Goal: Information Seeking & Learning: Understand process/instructions

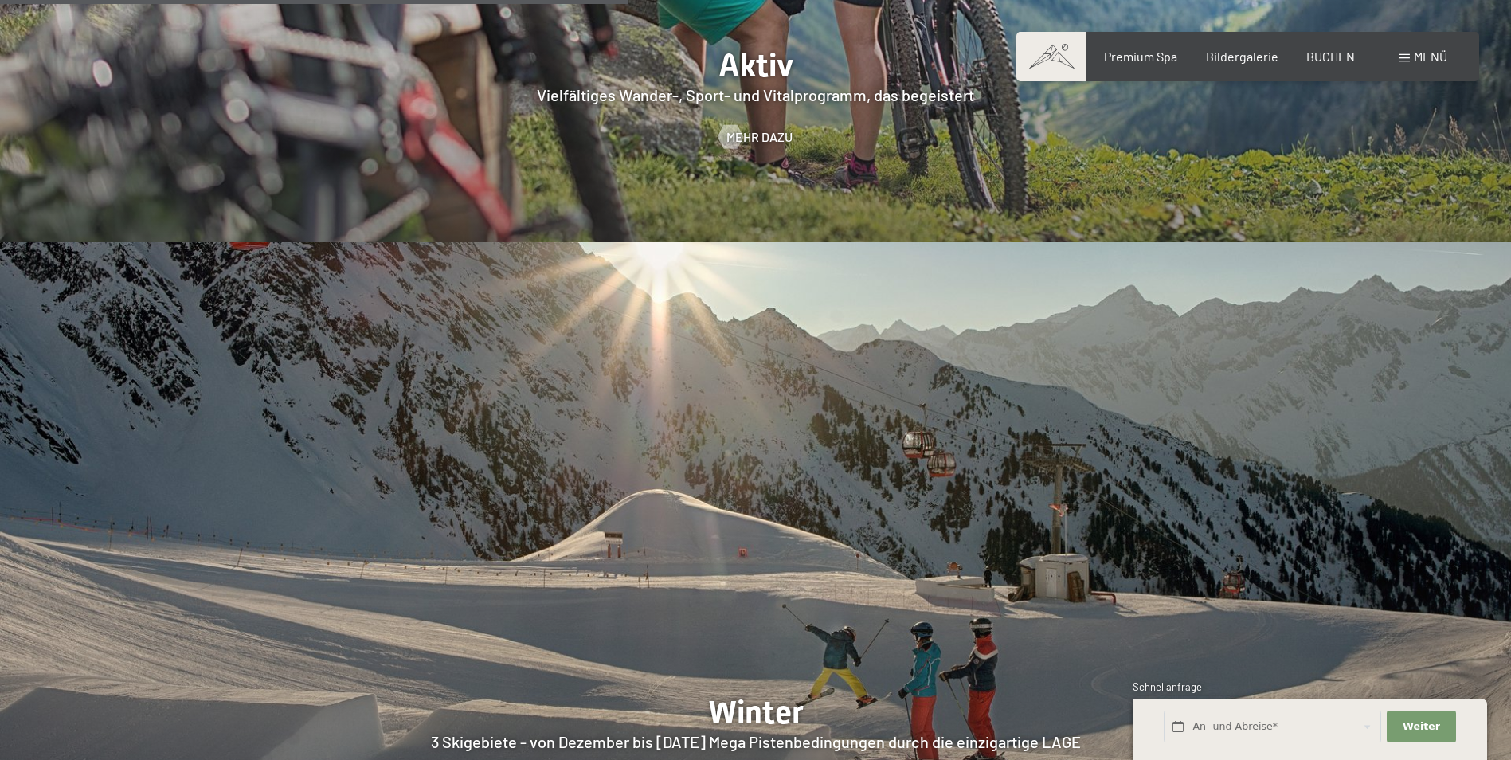
scroll to position [4220, 0]
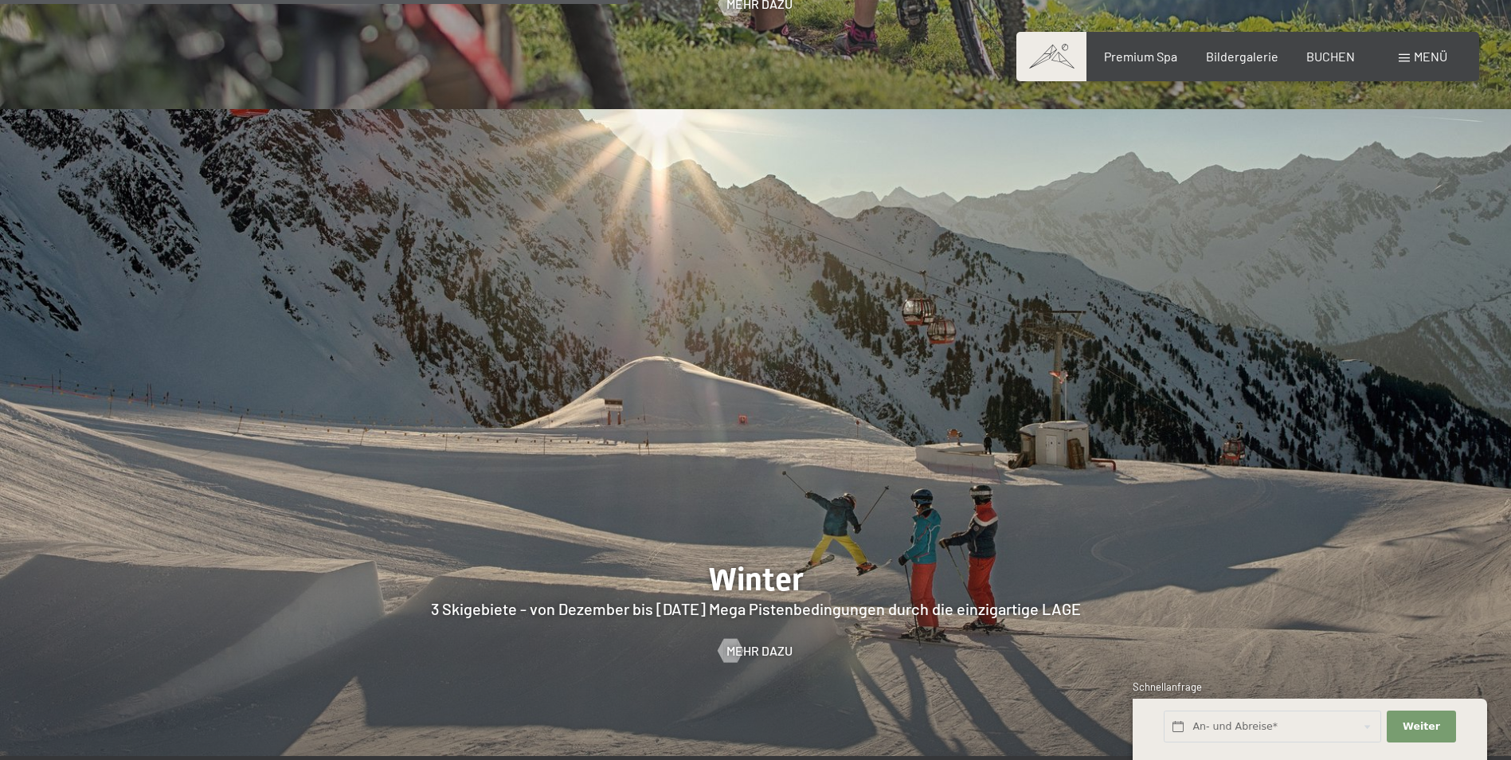
click at [745, 565] on div at bounding box center [755, 432] width 1511 height 647
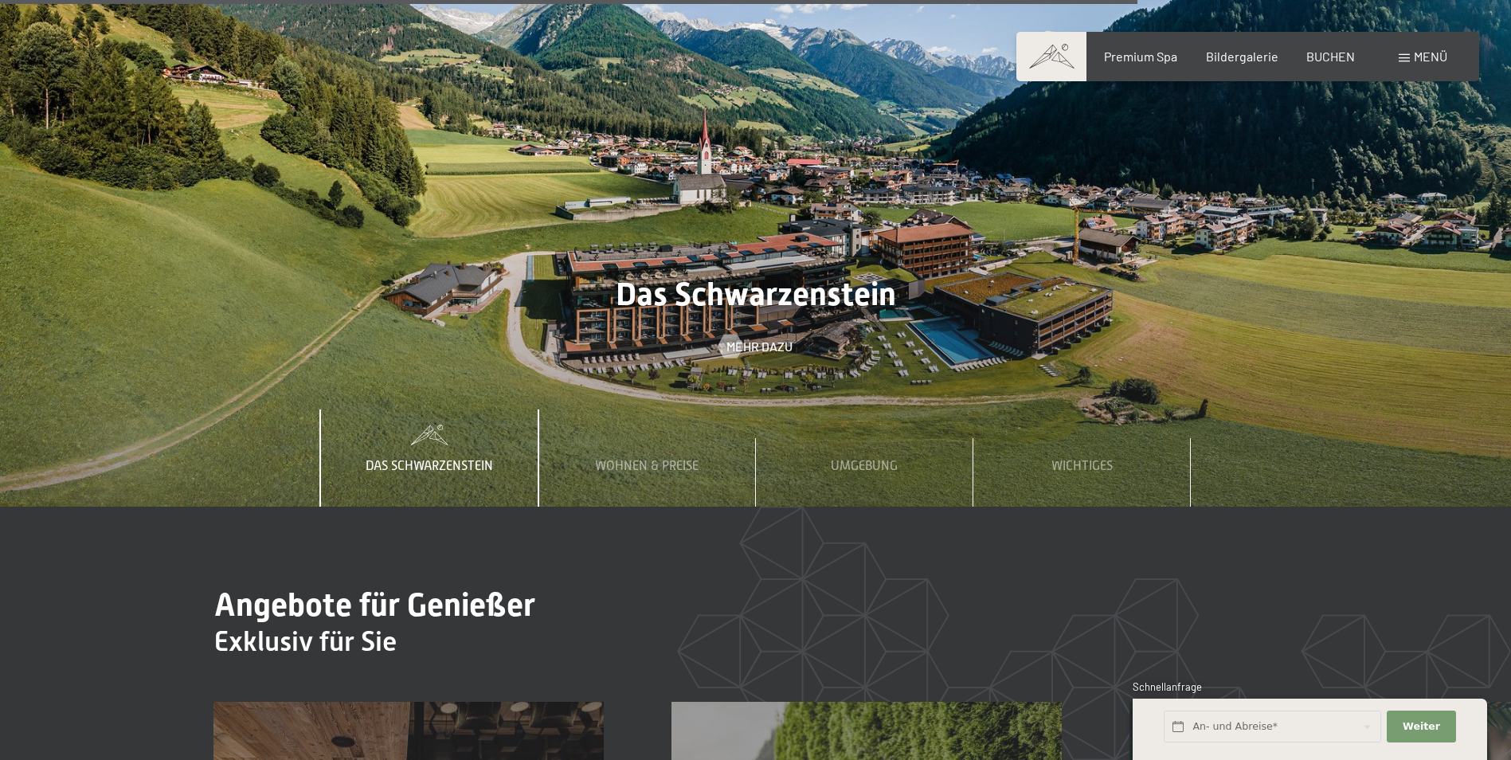
scroll to position [6769, 0]
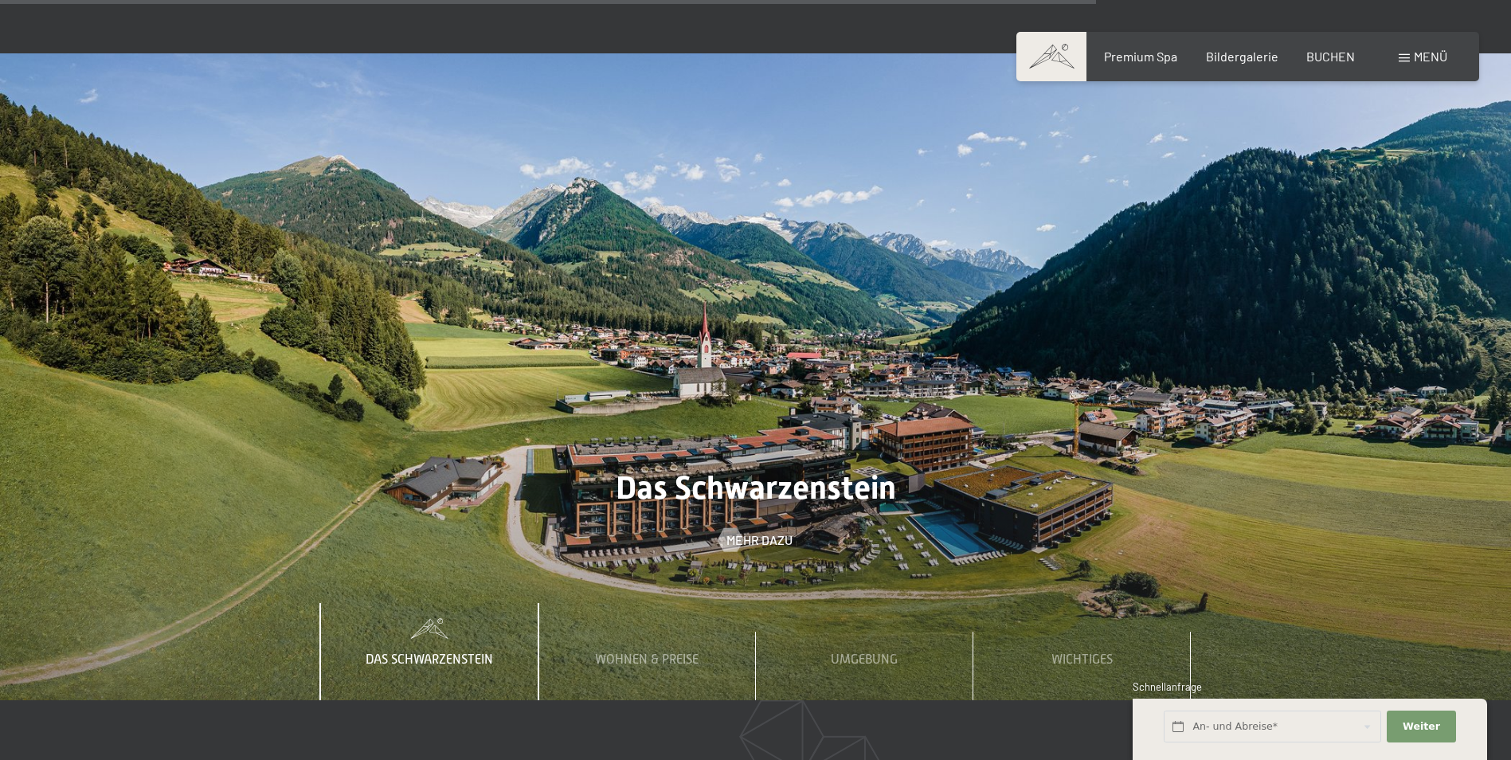
click at [453, 603] on div "Das Schwarzenstein" at bounding box center [429, 651] width 151 height 97
click at [610, 652] on span "Wohnen & Preise" at bounding box center [647, 659] width 104 height 14
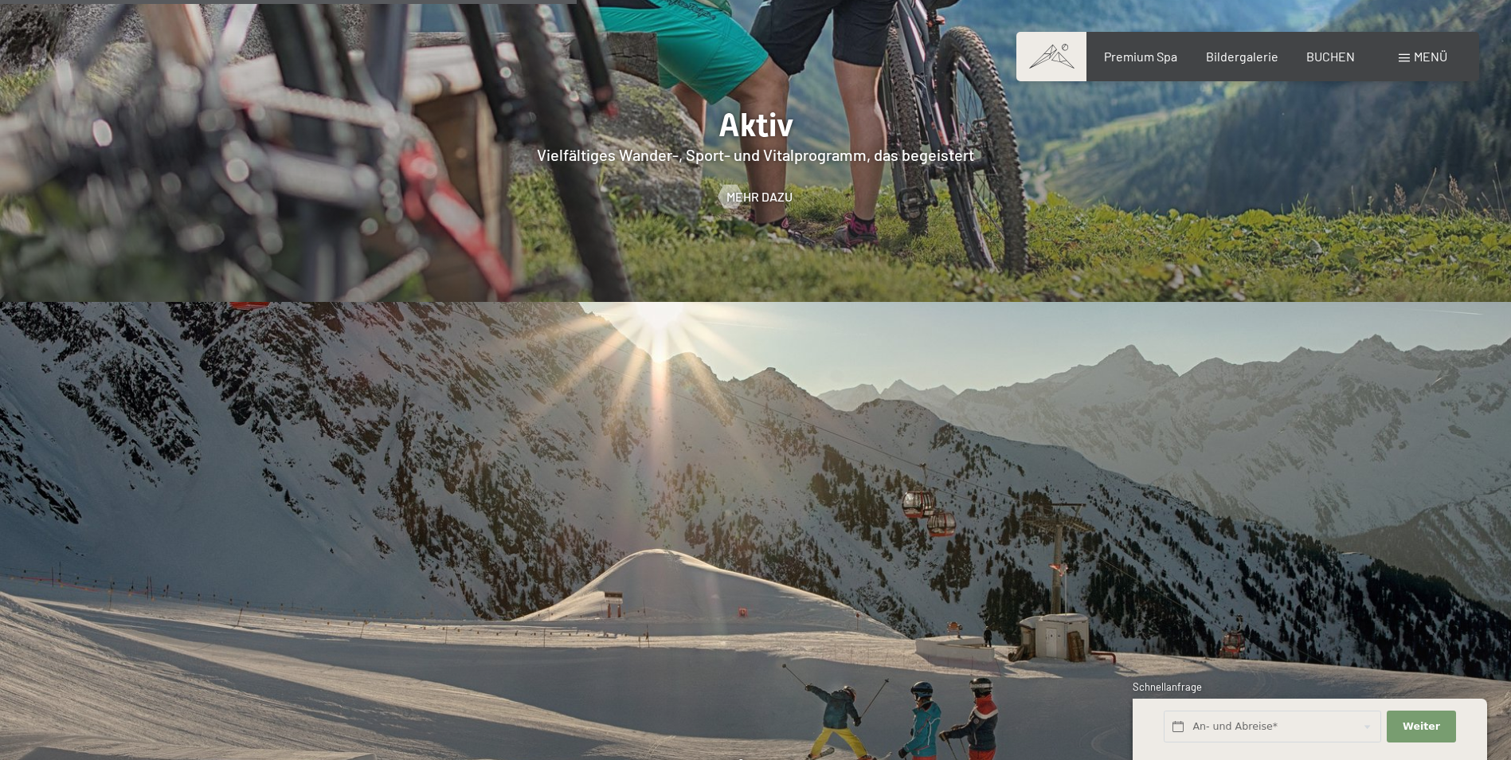
scroll to position [3504, 0]
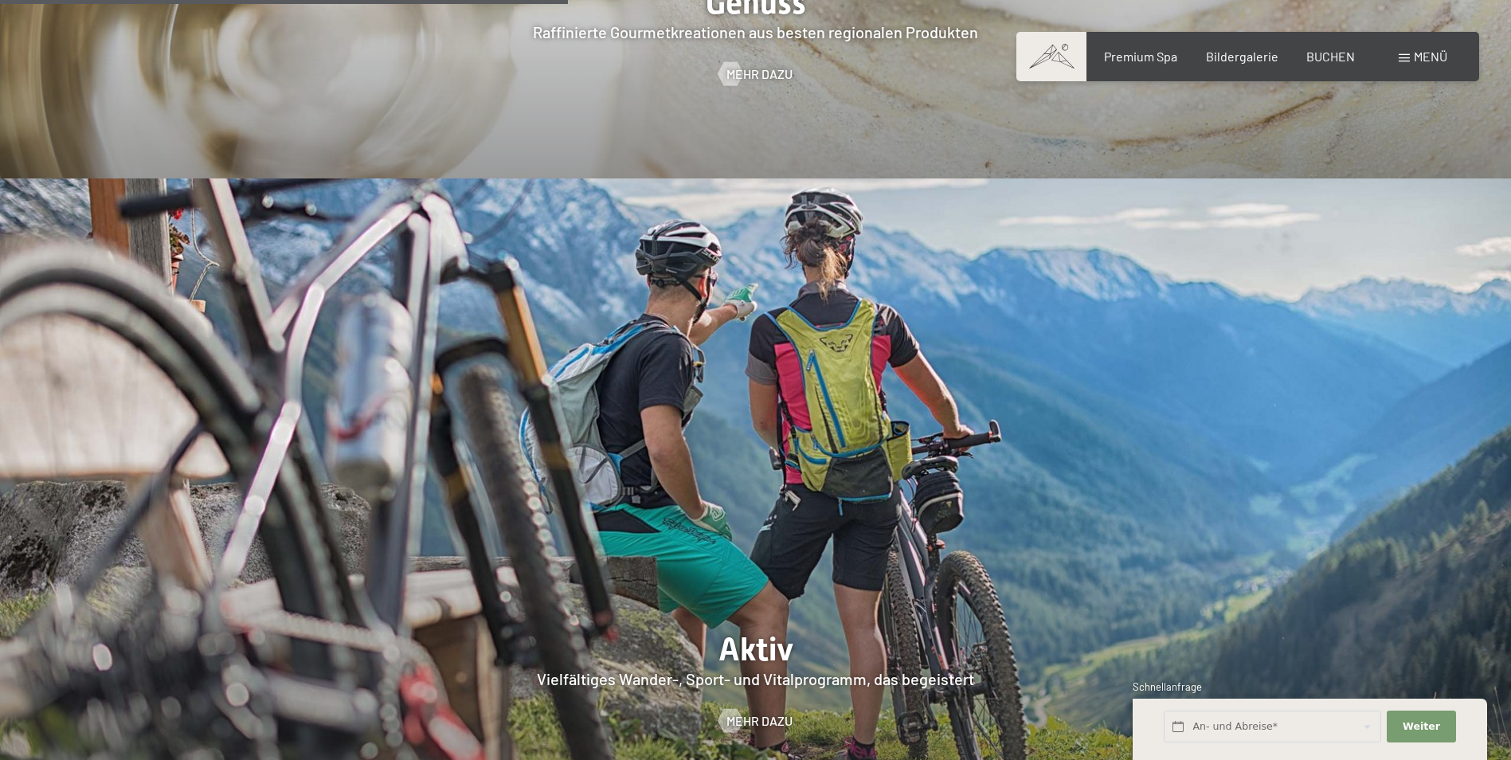
click at [1204, 53] on div "Premium Spa Bildergalerie BUCHEN" at bounding box center [1215, 57] width 334 height 18
click at [1237, 56] on span "Bildergalerie" at bounding box center [1242, 53] width 72 height 15
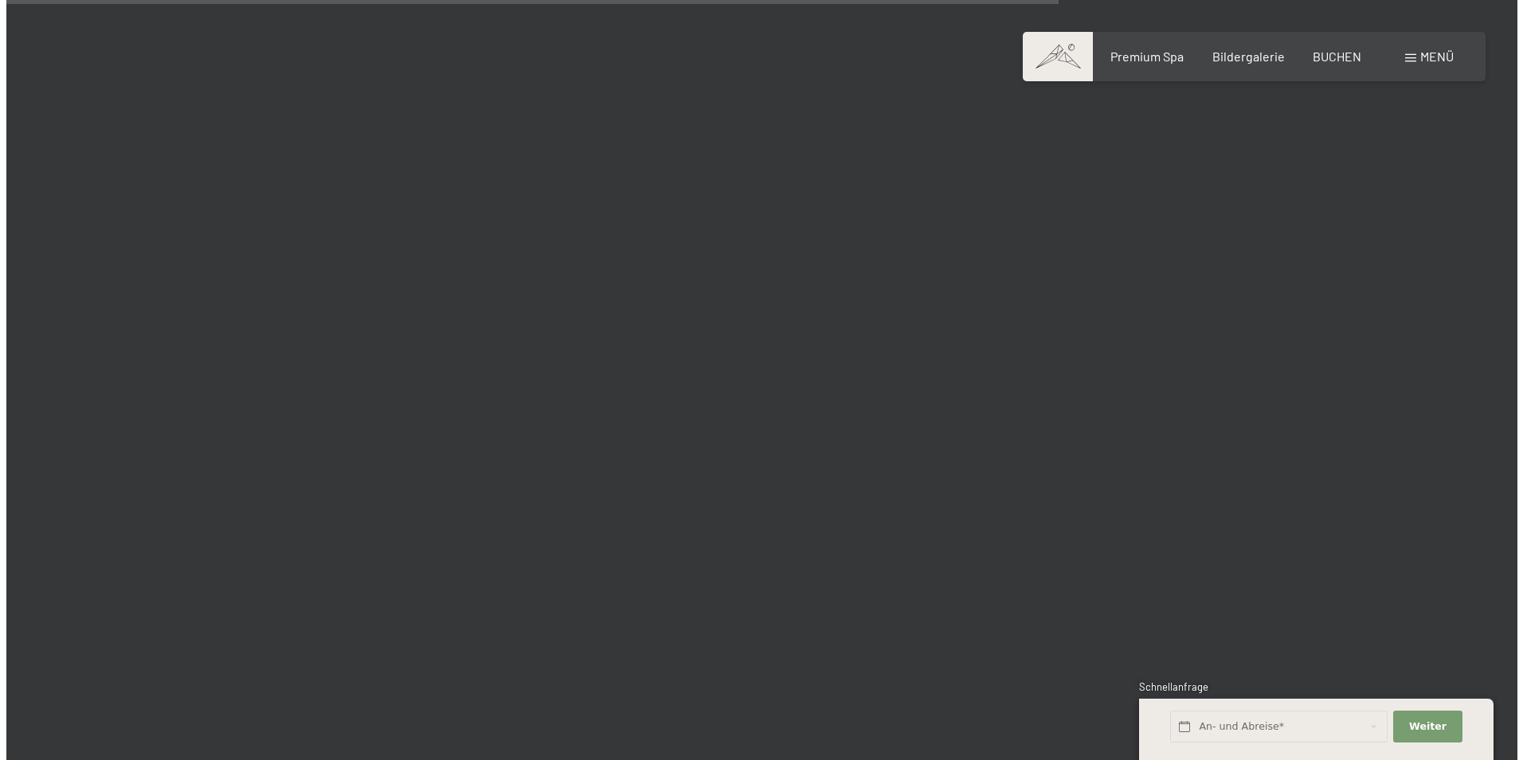
scroll to position [14254, 0]
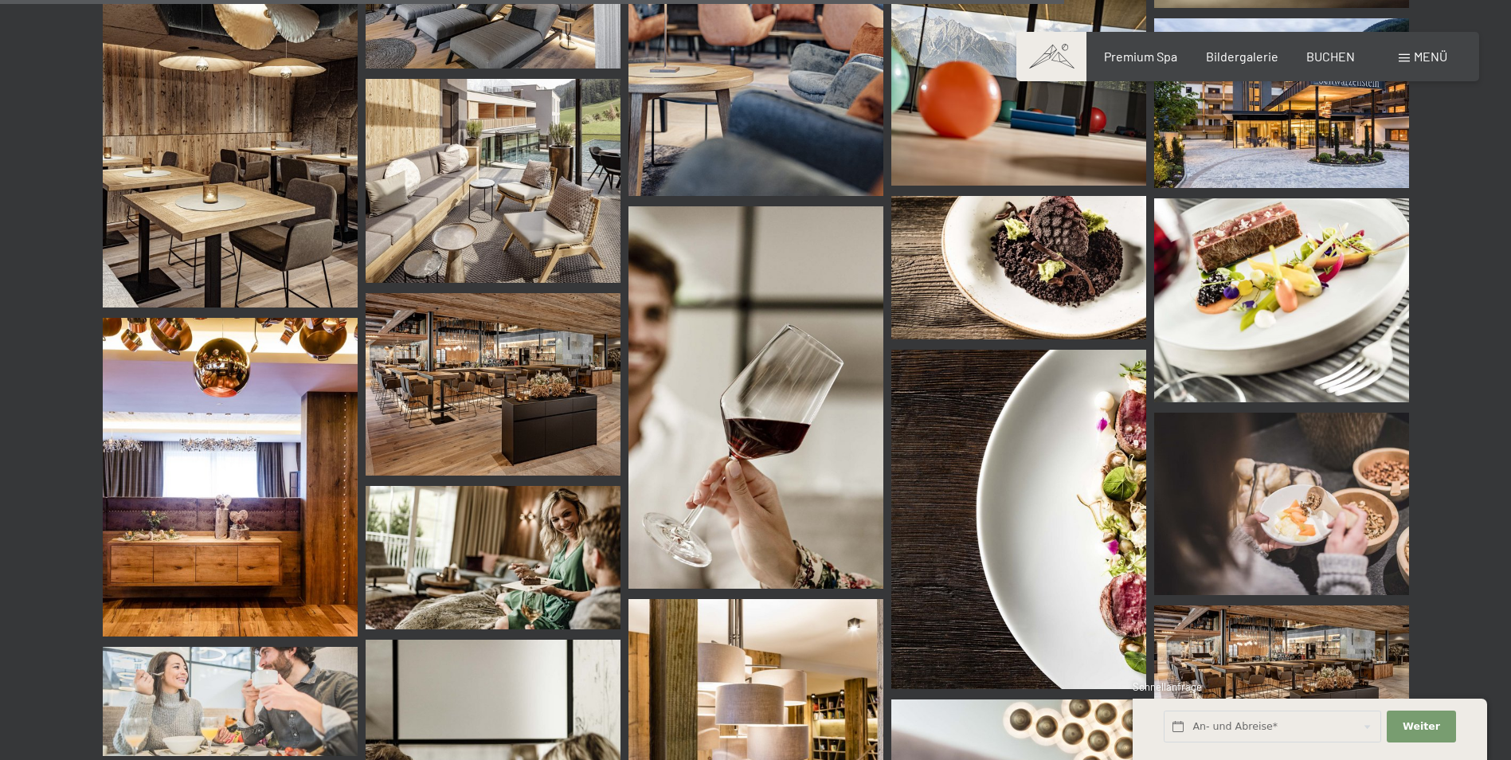
click at [1420, 52] on span "Menü" at bounding box center [1429, 56] width 33 height 15
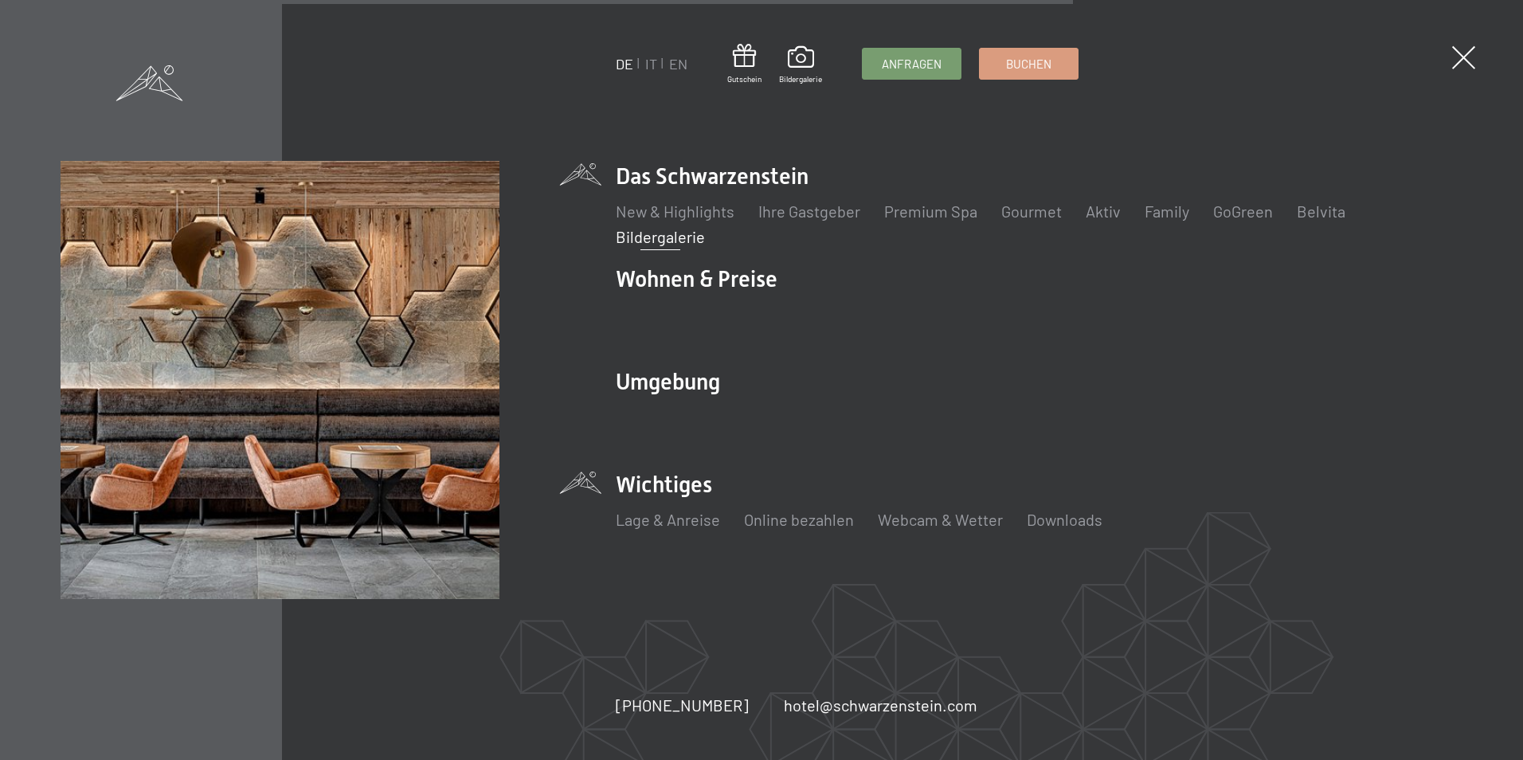
click at [631, 485] on li "Wichtiges Lage & Anreise Online bezahlen Webcam & Wetter Downloads" at bounding box center [1039, 508] width 846 height 79
click at [659, 522] on link "Lage & Anreise" at bounding box center [668, 519] width 104 height 19
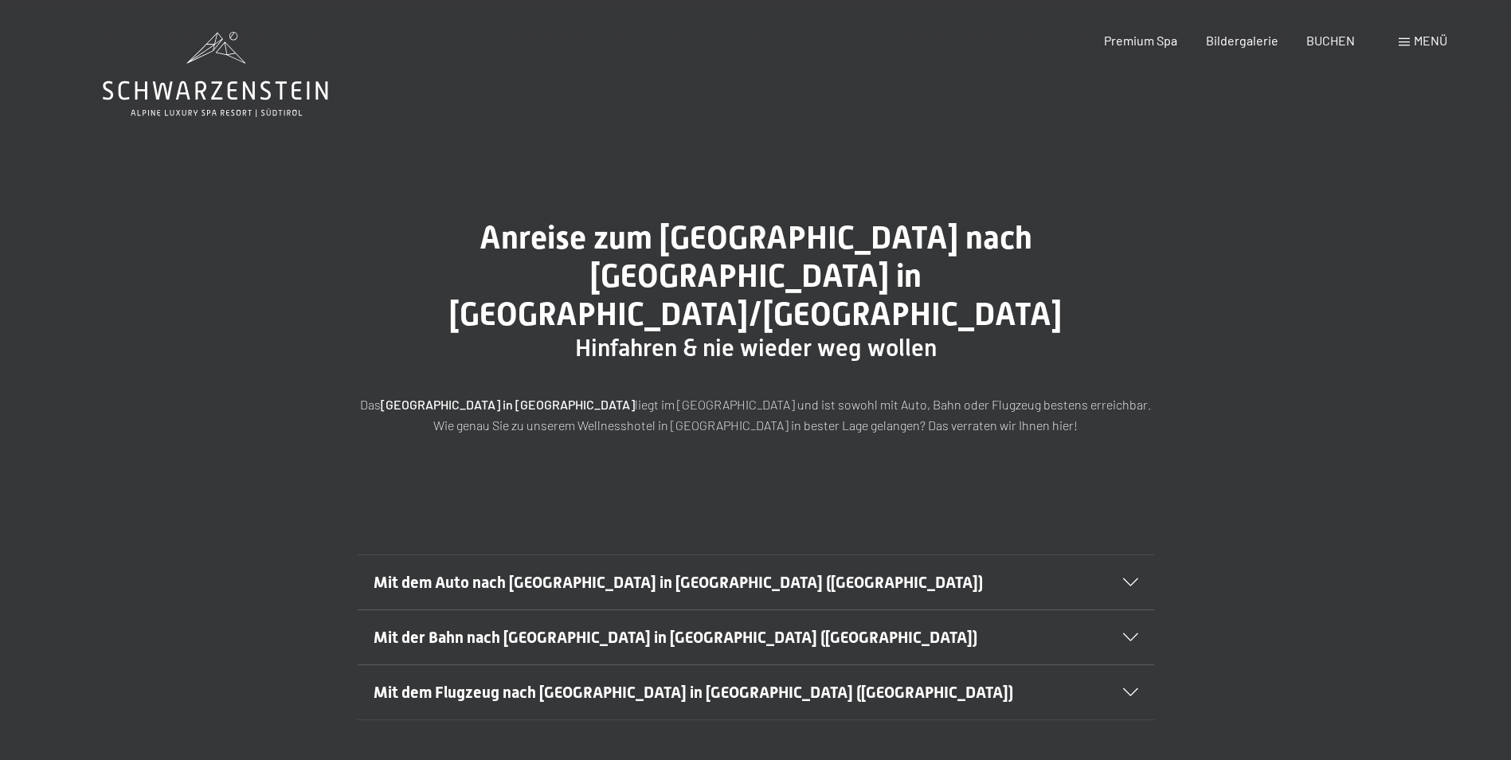
click at [669, 573] on span "Mit dem Auto nach Luttach in Südtirol (Italien)" at bounding box center [677, 582] width 609 height 19
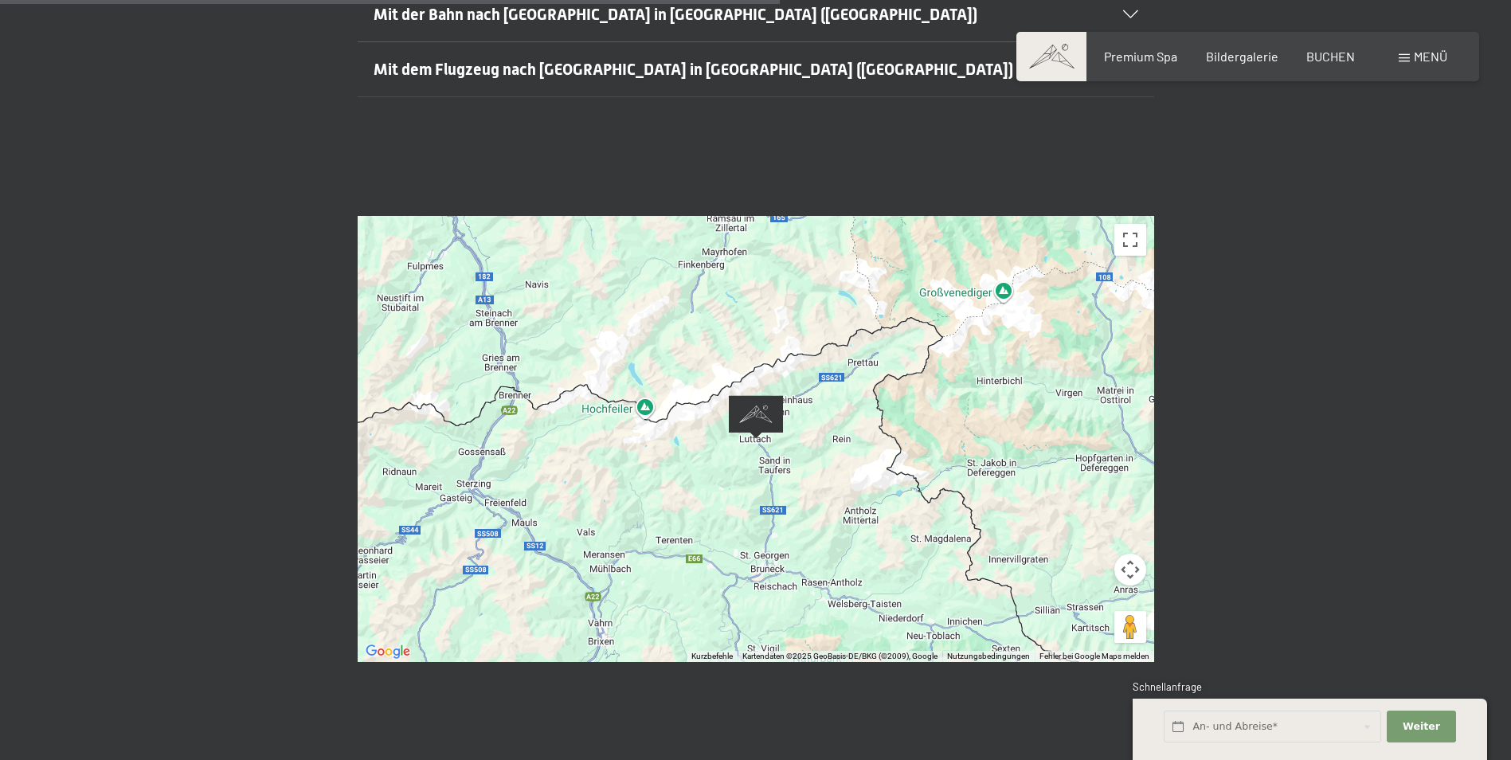
scroll to position [1035, 0]
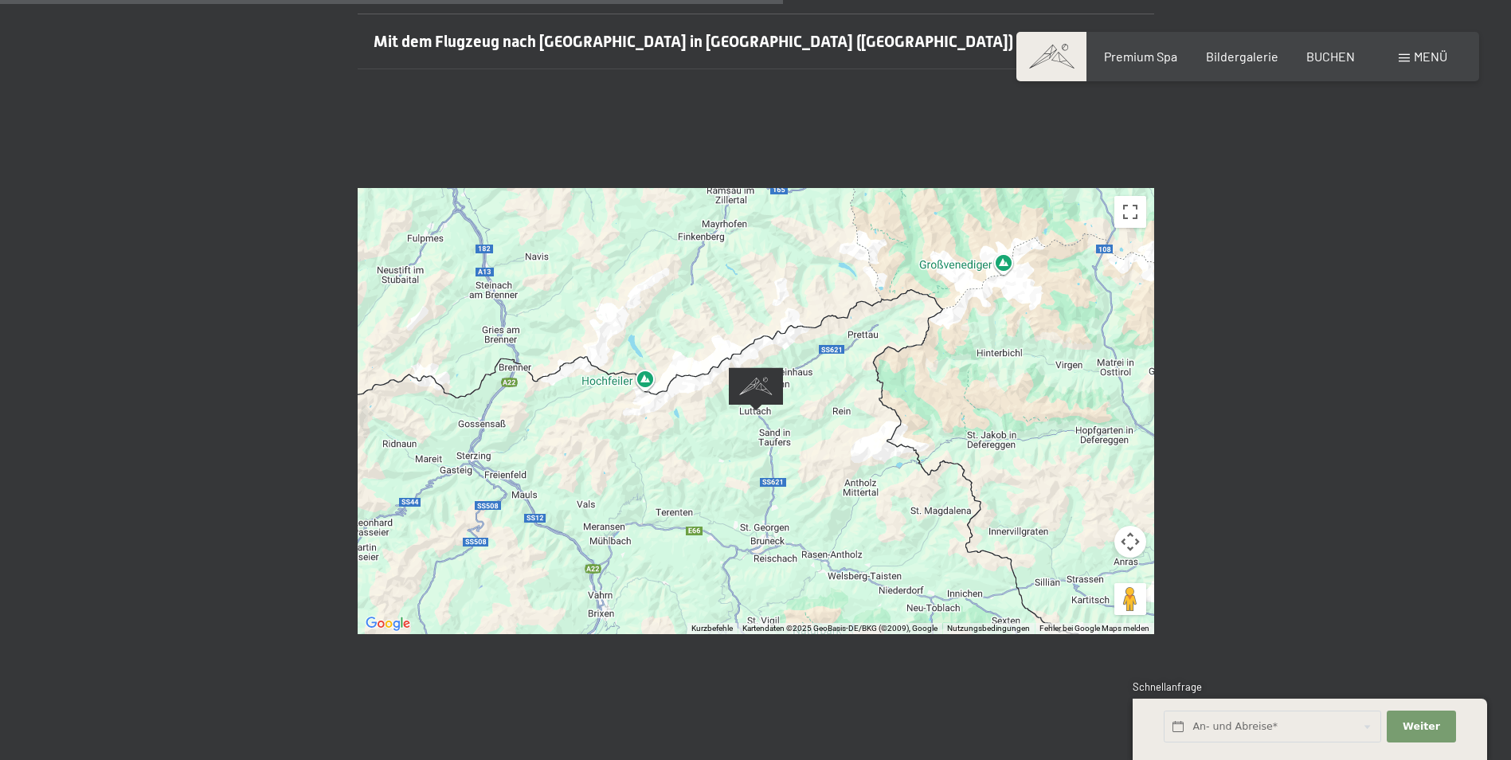
drag, startPoint x: 760, startPoint y: 351, endPoint x: 768, endPoint y: 343, distance: 10.7
click at [733, 367] on img "Alpine Luxury SPA Resort SCHWARZENSTEIN" at bounding box center [756, 389] width 54 height 44
click at [765, 367] on img "Alpine Luxury SPA Resort SCHWARZENSTEIN" at bounding box center [756, 389] width 54 height 44
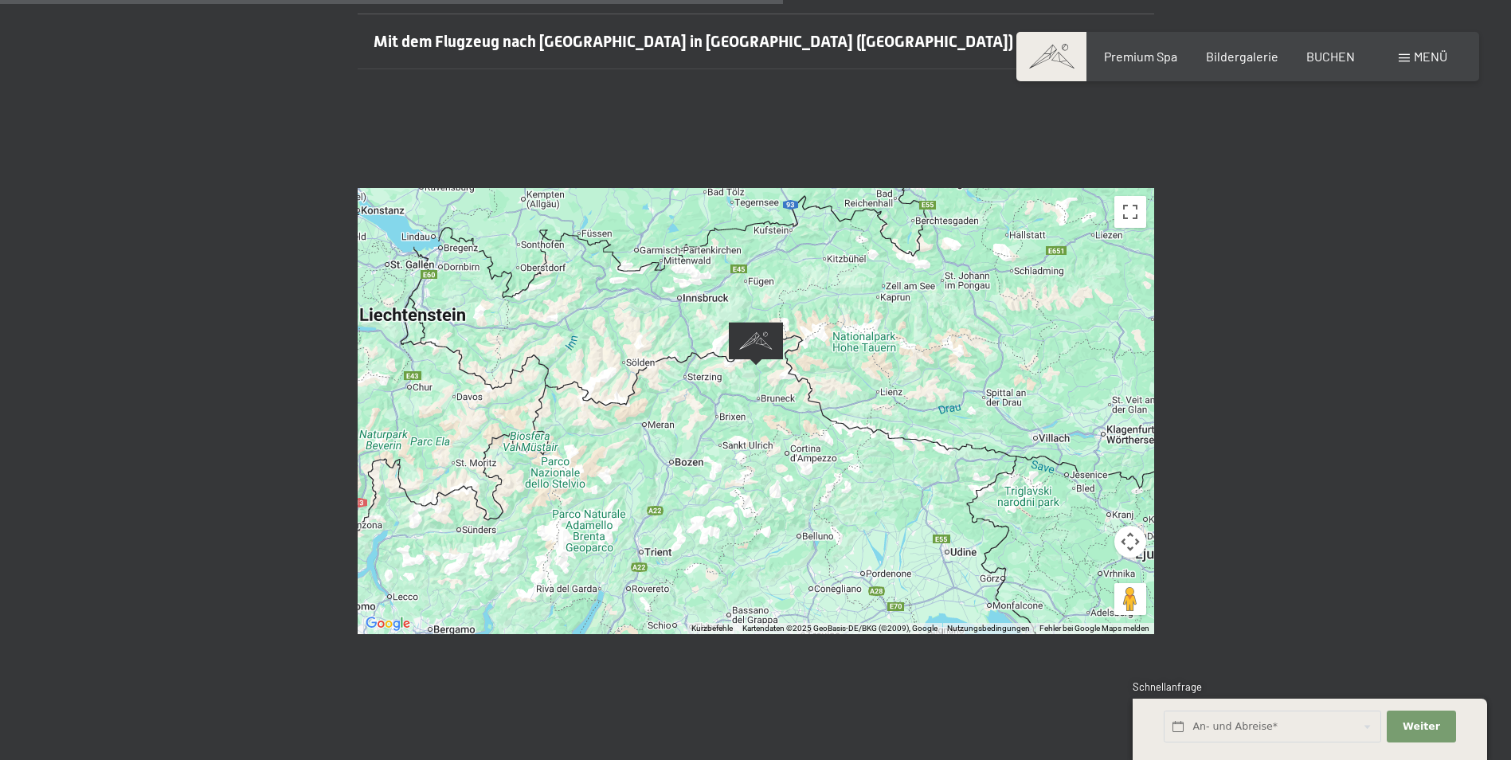
click at [758, 322] on img "Alpine Luxury SPA Resort SCHWARZENSTEIN" at bounding box center [756, 344] width 54 height 44
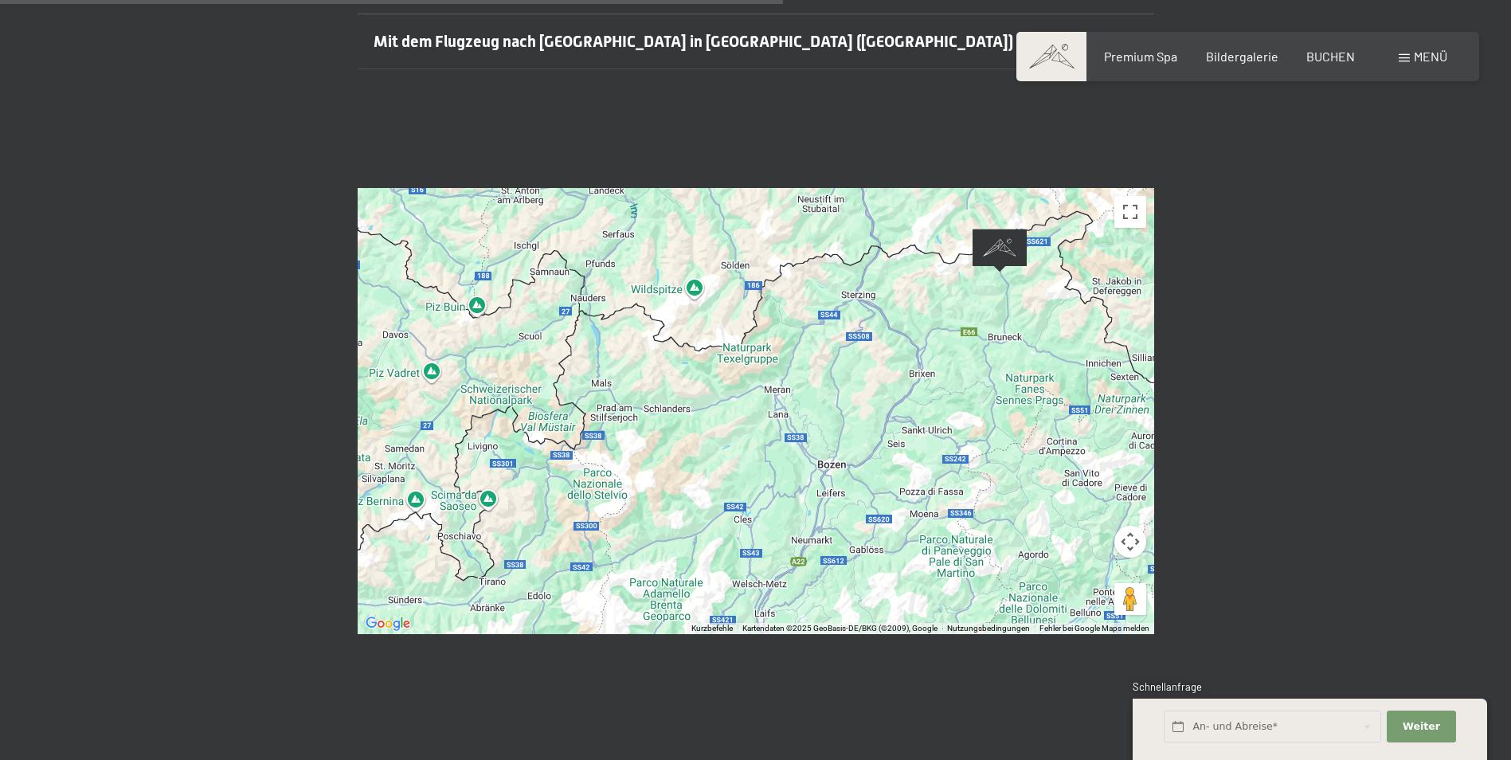
drag, startPoint x: 575, startPoint y: 428, endPoint x: 894, endPoint y: 428, distance: 319.3
click at [894, 428] on div at bounding box center [756, 411] width 796 height 446
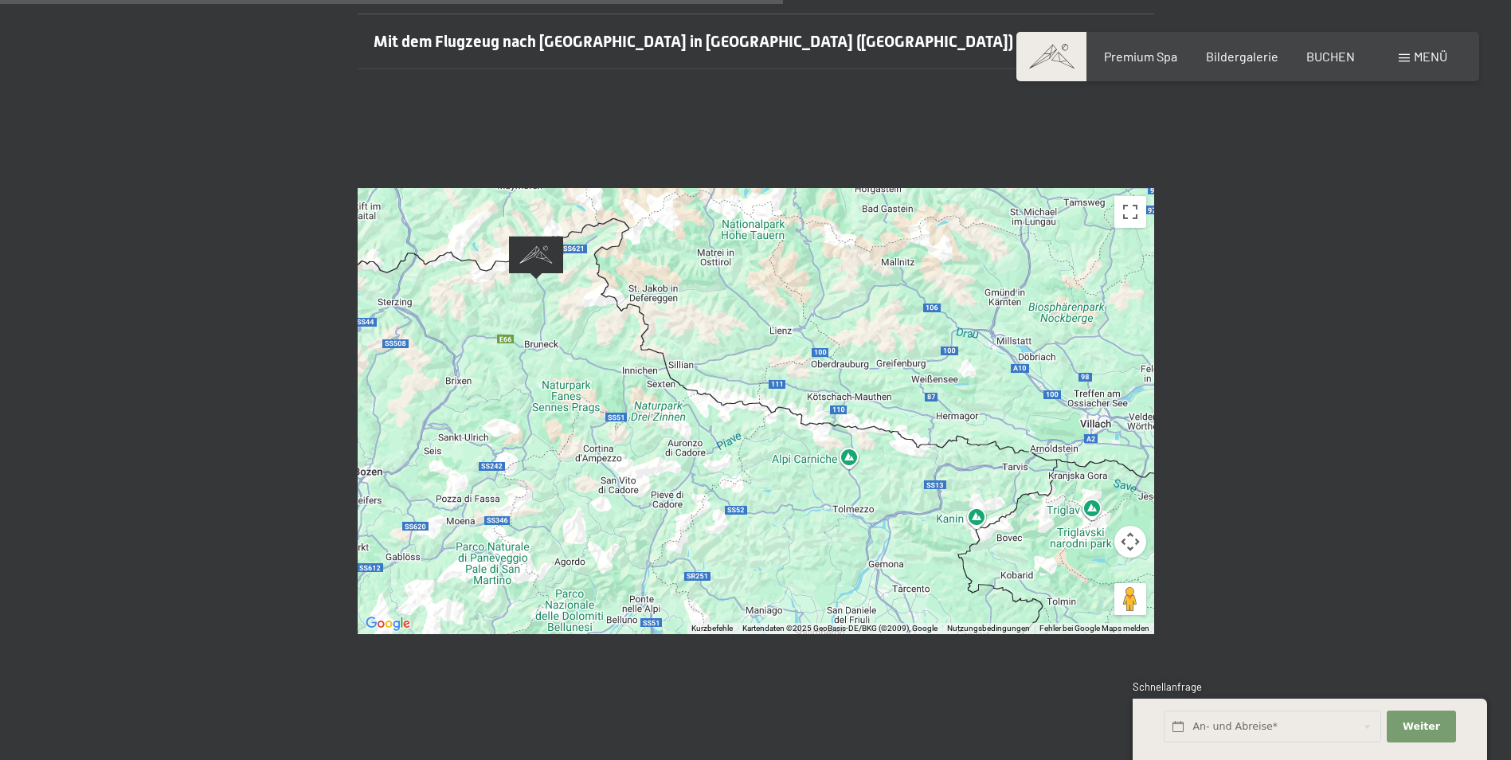
drag, startPoint x: 983, startPoint y: 377, endPoint x: 517, endPoint y: 385, distance: 466.7
